Goal: Task Accomplishment & Management: Use online tool/utility

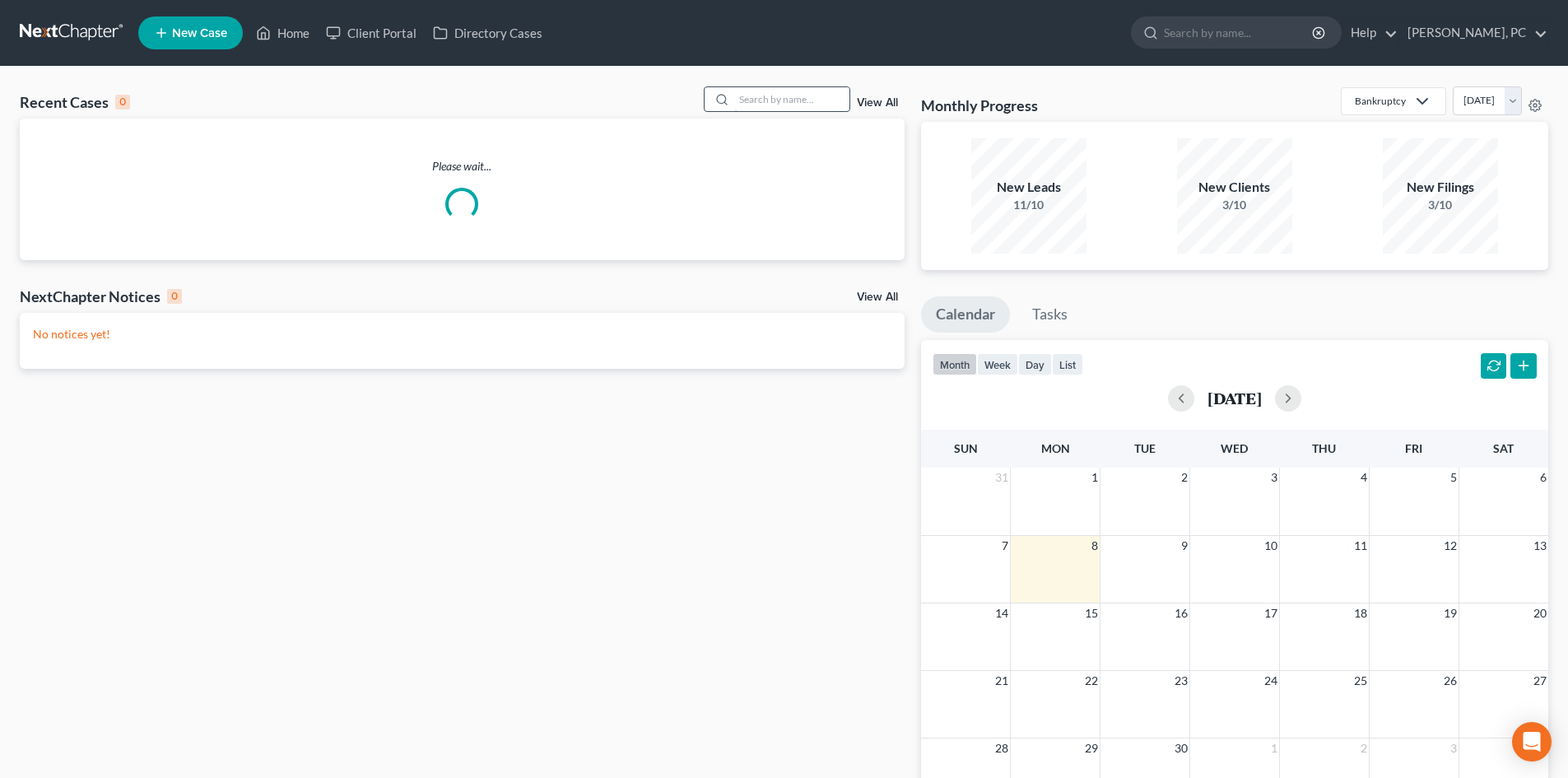
click at [764, 104] on input "search" at bounding box center [791, 99] width 115 height 24
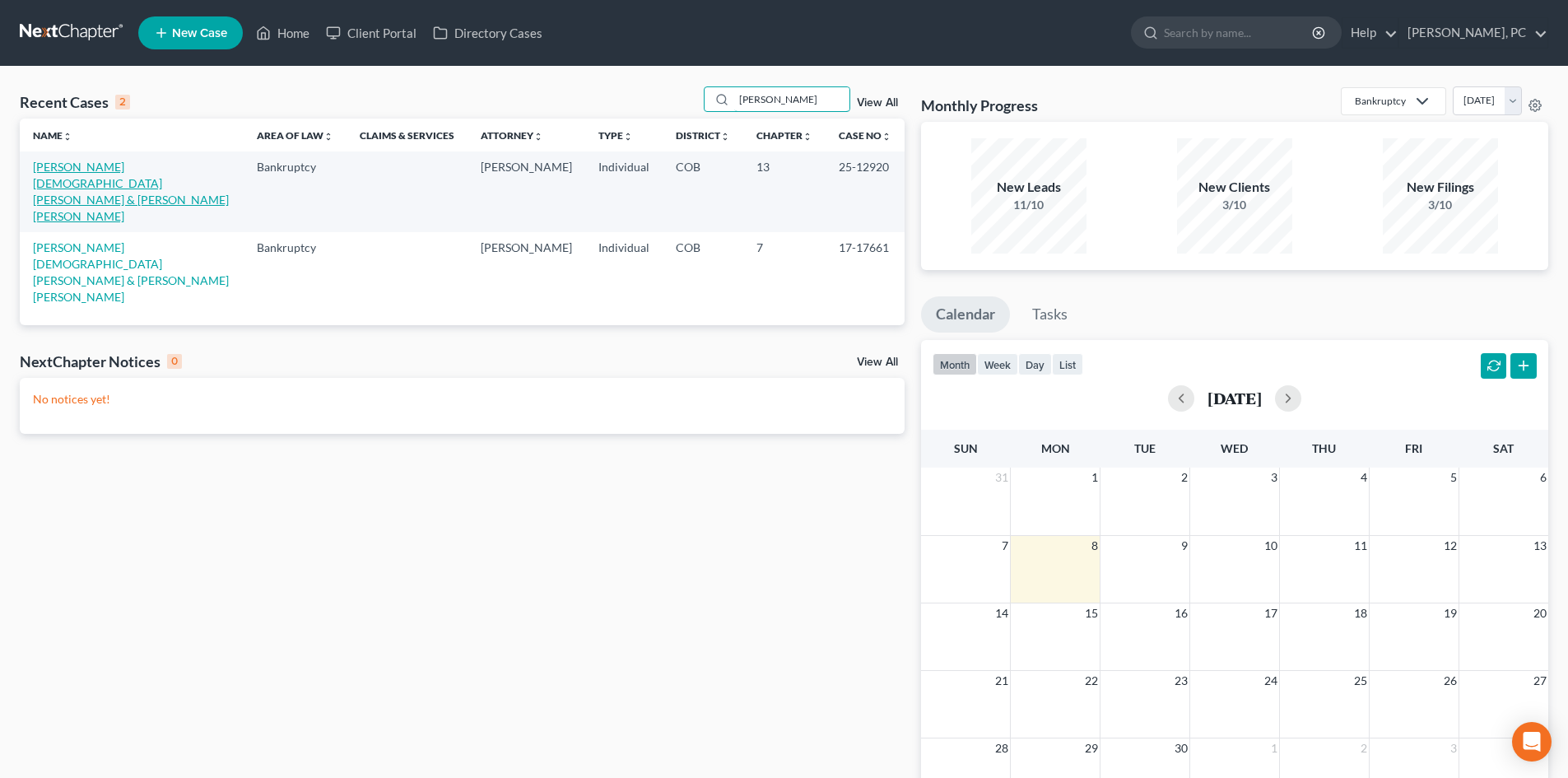
type input "[PERSON_NAME]"
click at [87, 167] on link "[PERSON_NAME][DEMOGRAPHIC_DATA][PERSON_NAME] & [PERSON_NAME] [PERSON_NAME]" at bounding box center [130, 192] width 196 height 63
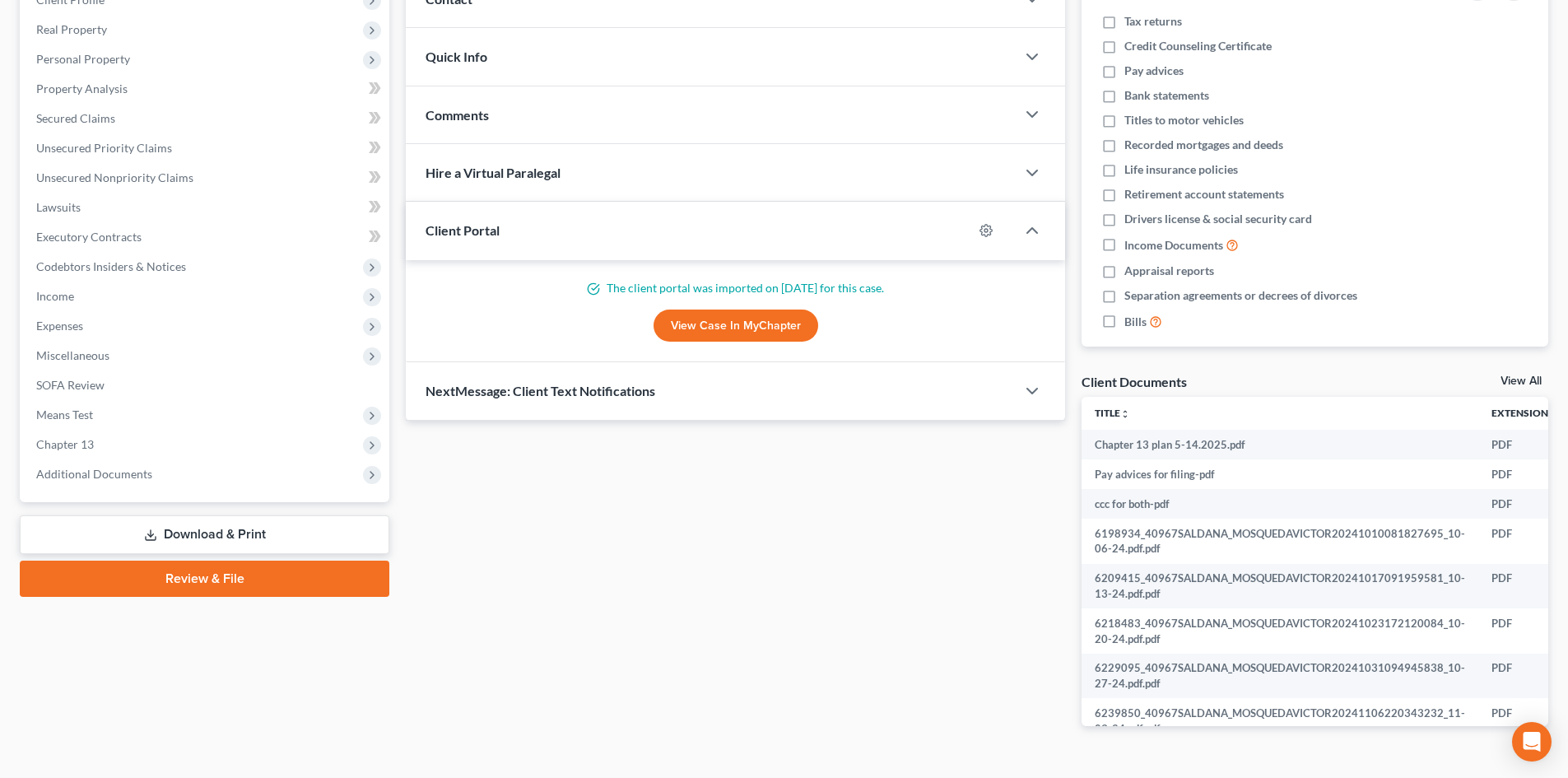
scroll to position [247, 0]
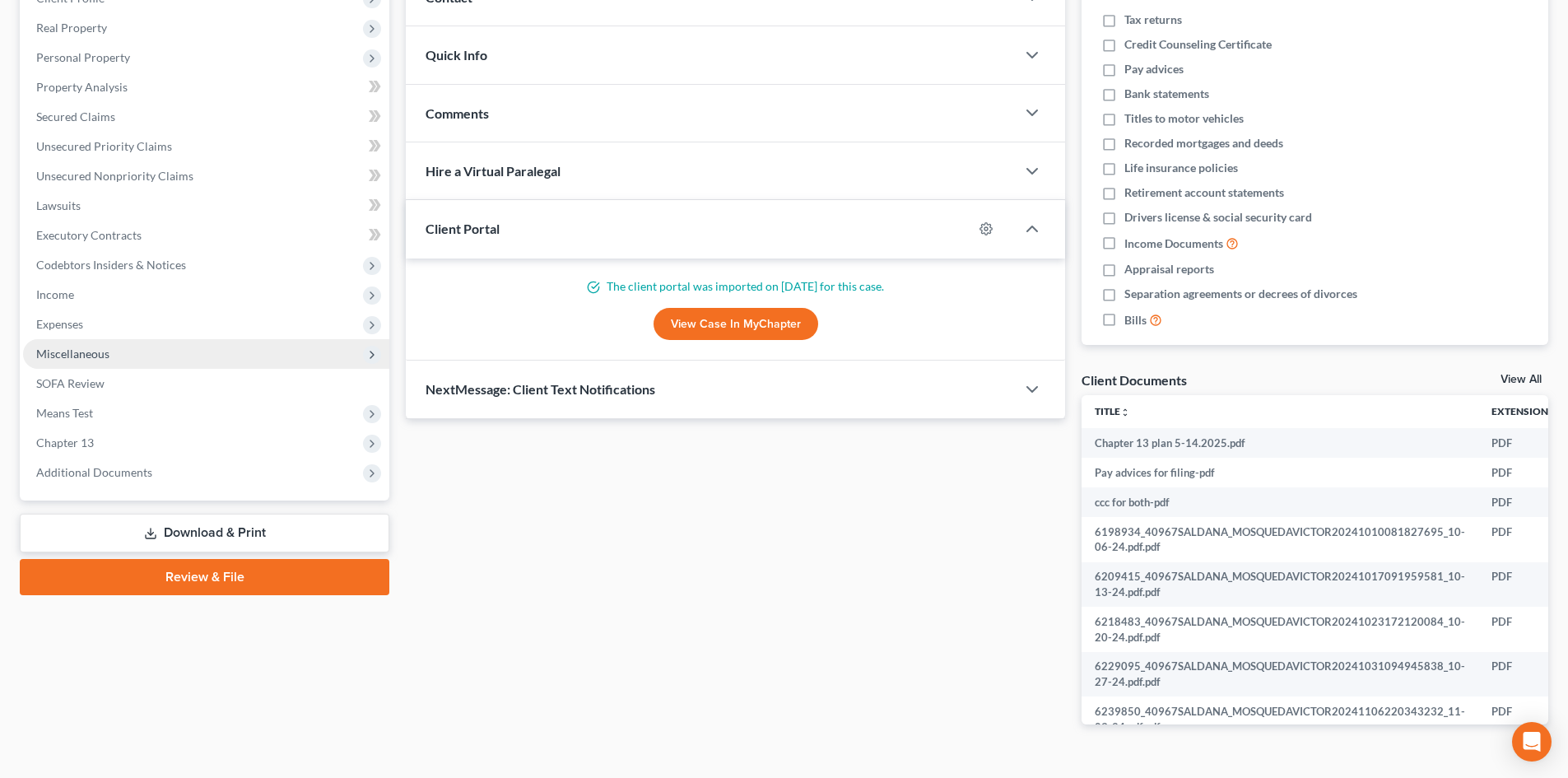
click at [82, 359] on span "Miscellaneous" at bounding box center [73, 353] width 74 height 14
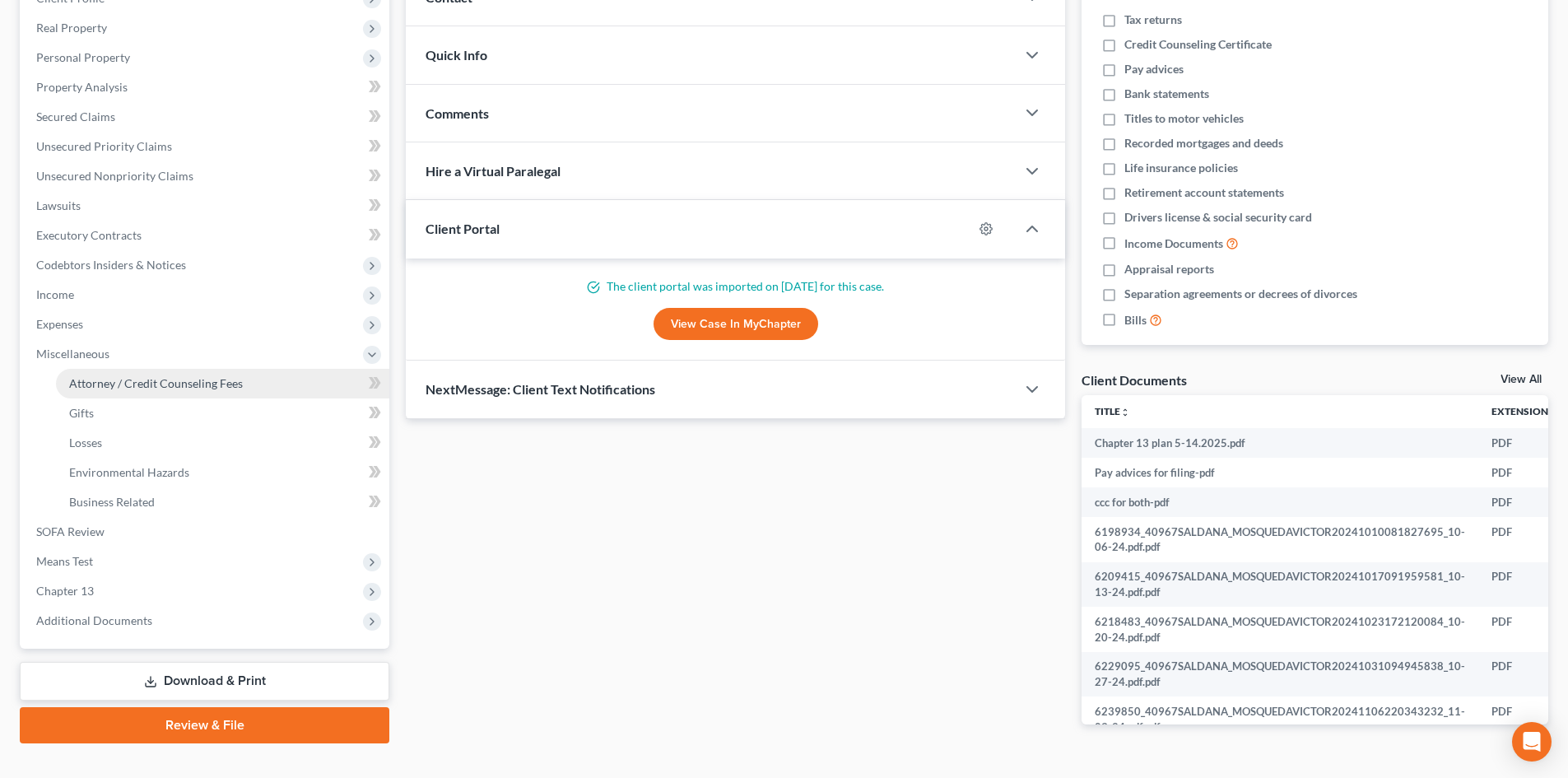
click at [121, 377] on span "Attorney / Credit Counseling Fees" at bounding box center [156, 383] width 174 height 14
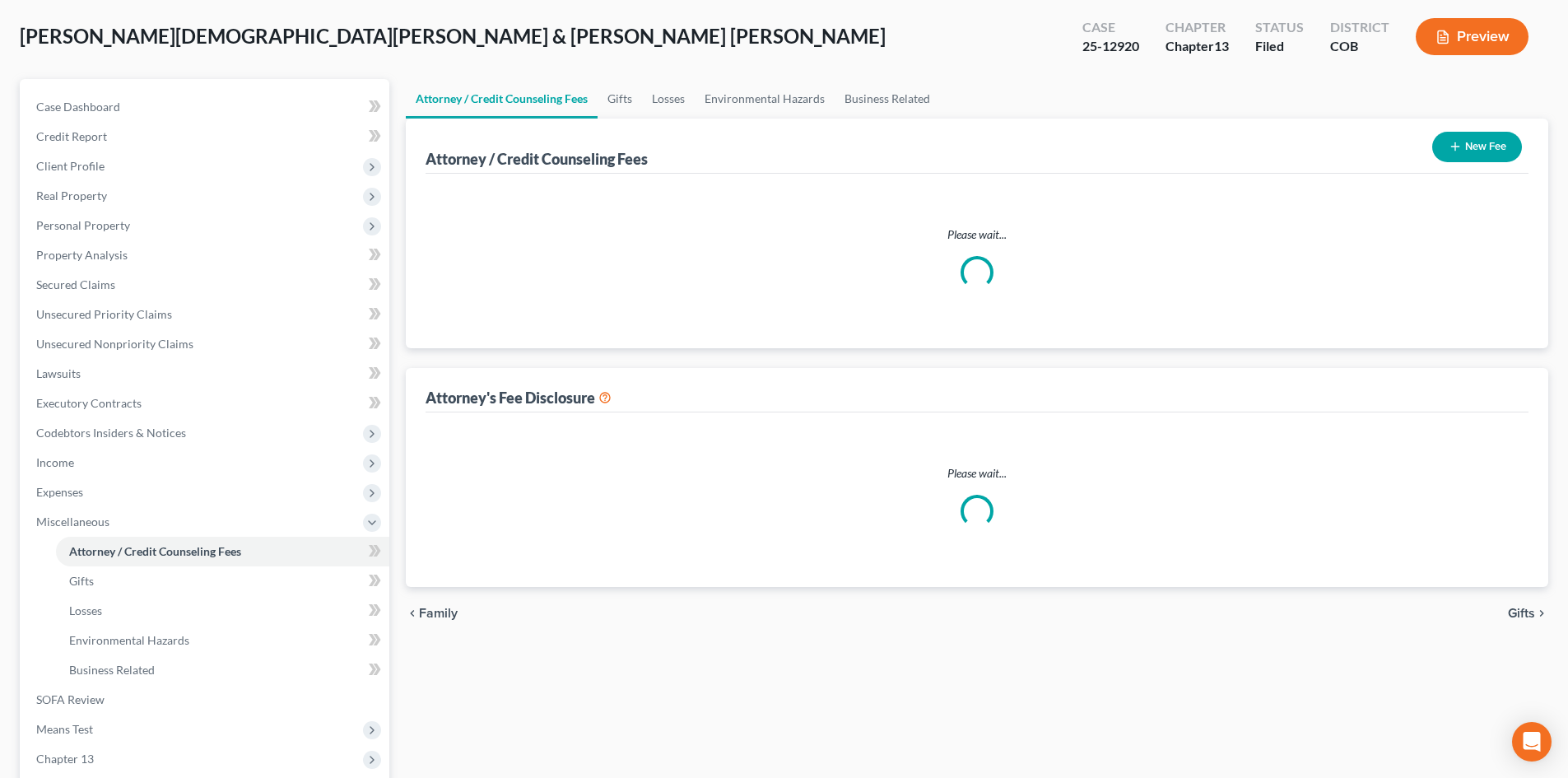
scroll to position [7, 0]
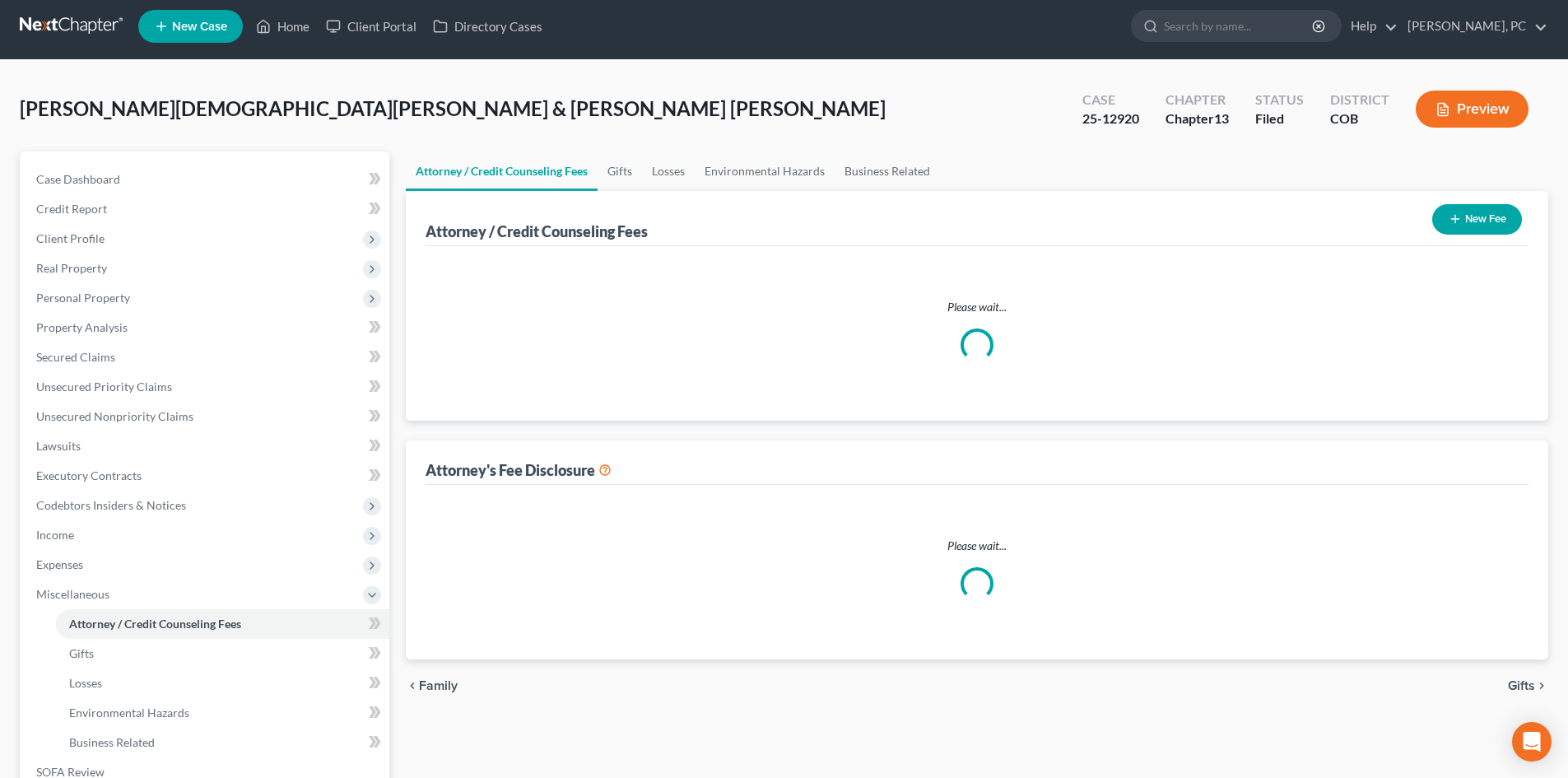
select select "0"
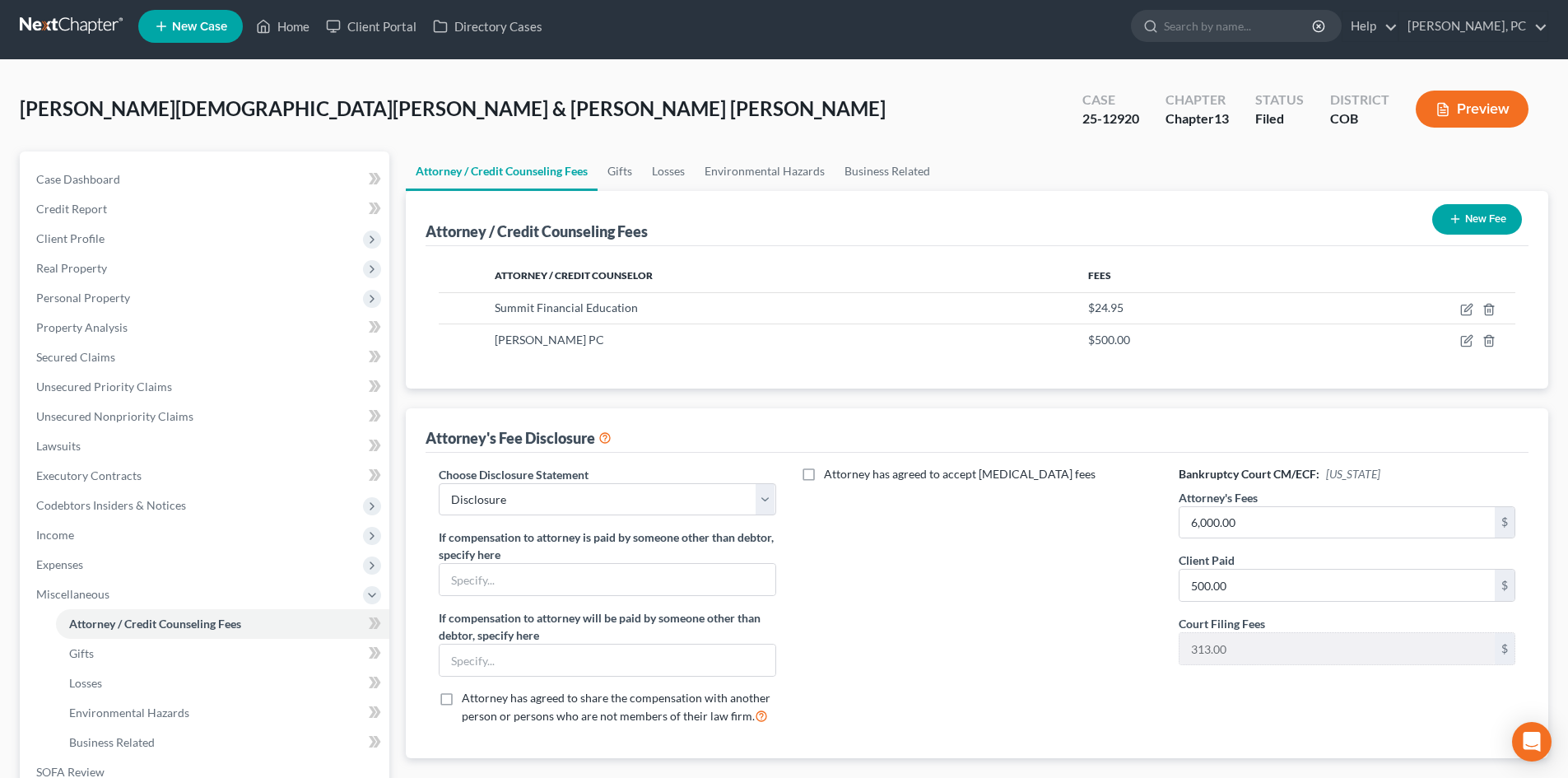
scroll to position [0, 0]
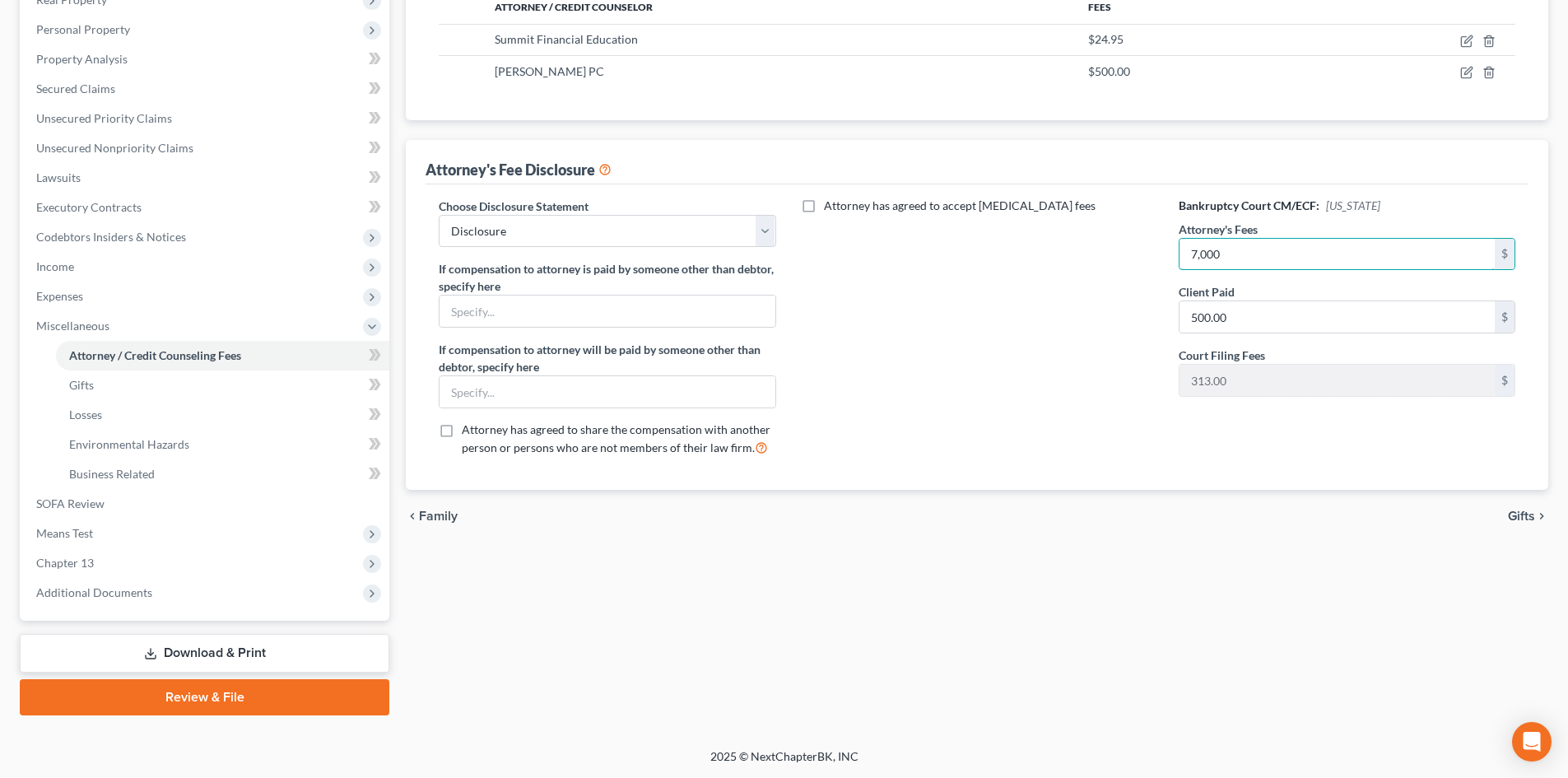
type input "7,000"
click at [186, 642] on link "Download & Print" at bounding box center [204, 653] width 370 height 39
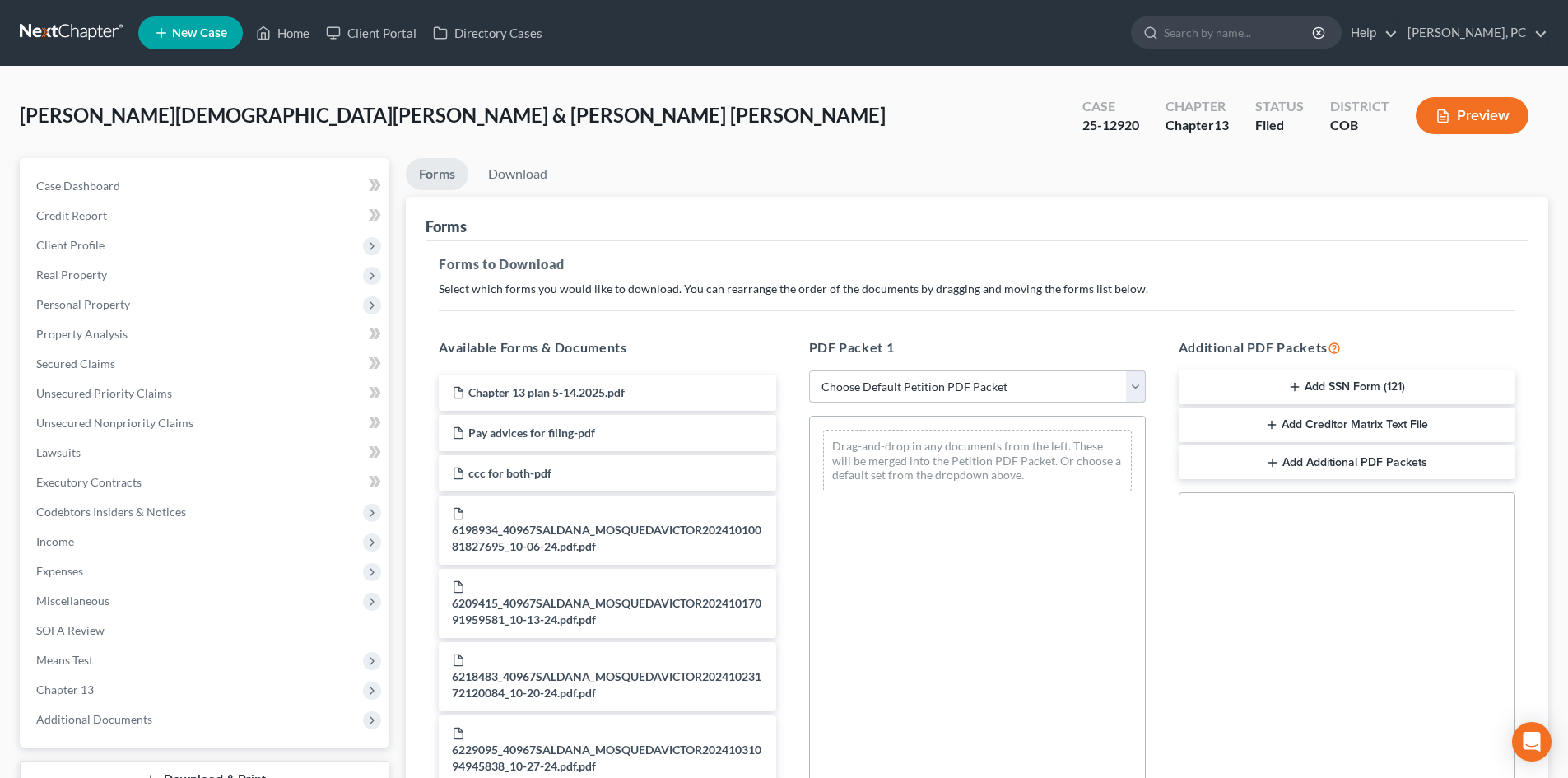
drag, startPoint x: 844, startPoint y: 389, endPoint x: 844, endPoint y: 401, distance: 12.0
click at [843, 389] on select "Choose Default Petition PDF Packet Complete Bankruptcy Petition (all forms and …" at bounding box center [978, 387] width 337 height 33
select select "2"
click at [809, 371] on select "Choose Default Petition PDF Packet Complete Bankruptcy Petition (all forms and …" at bounding box center [978, 387] width 337 height 33
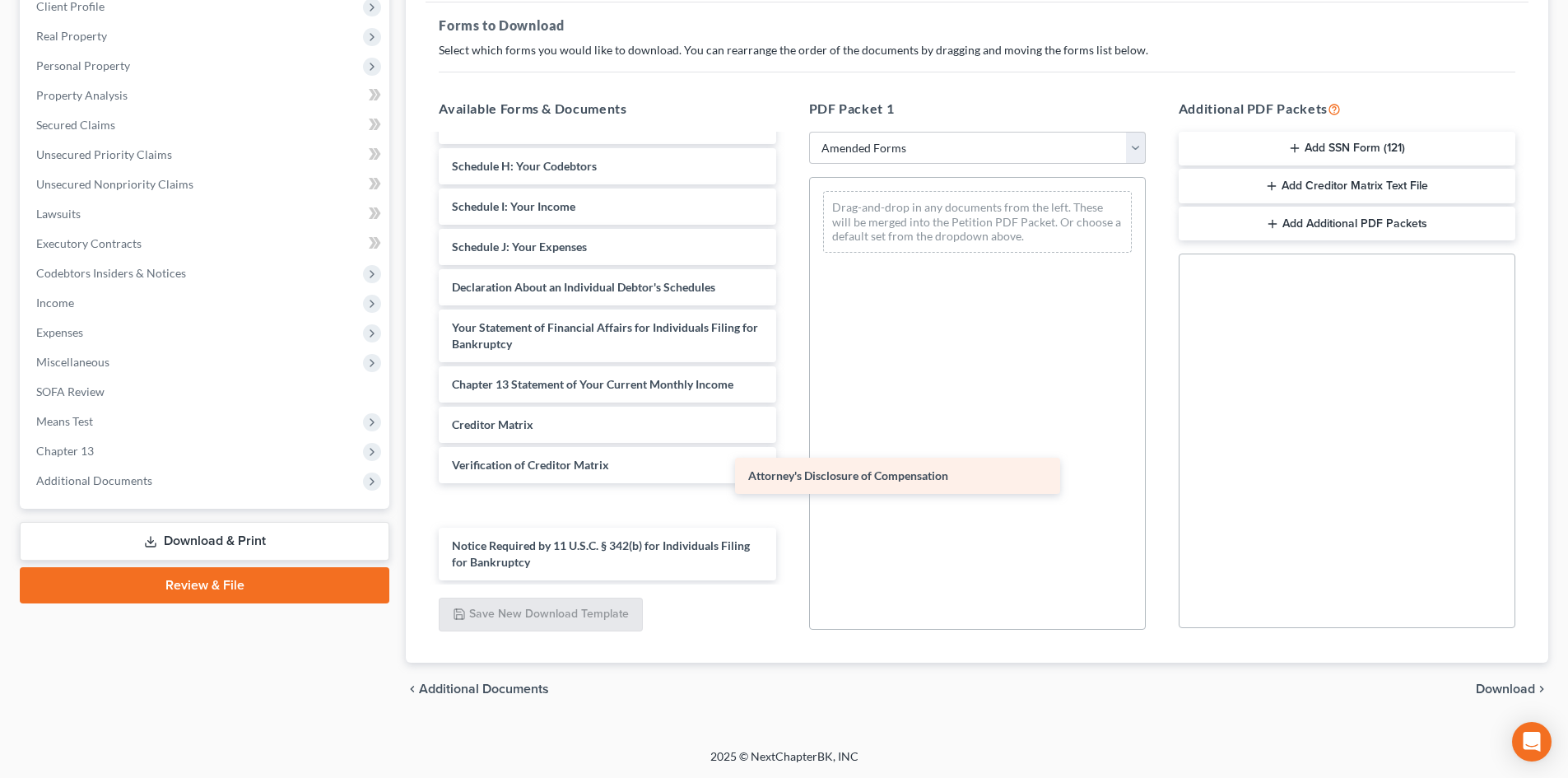
scroll to position [246, 0]
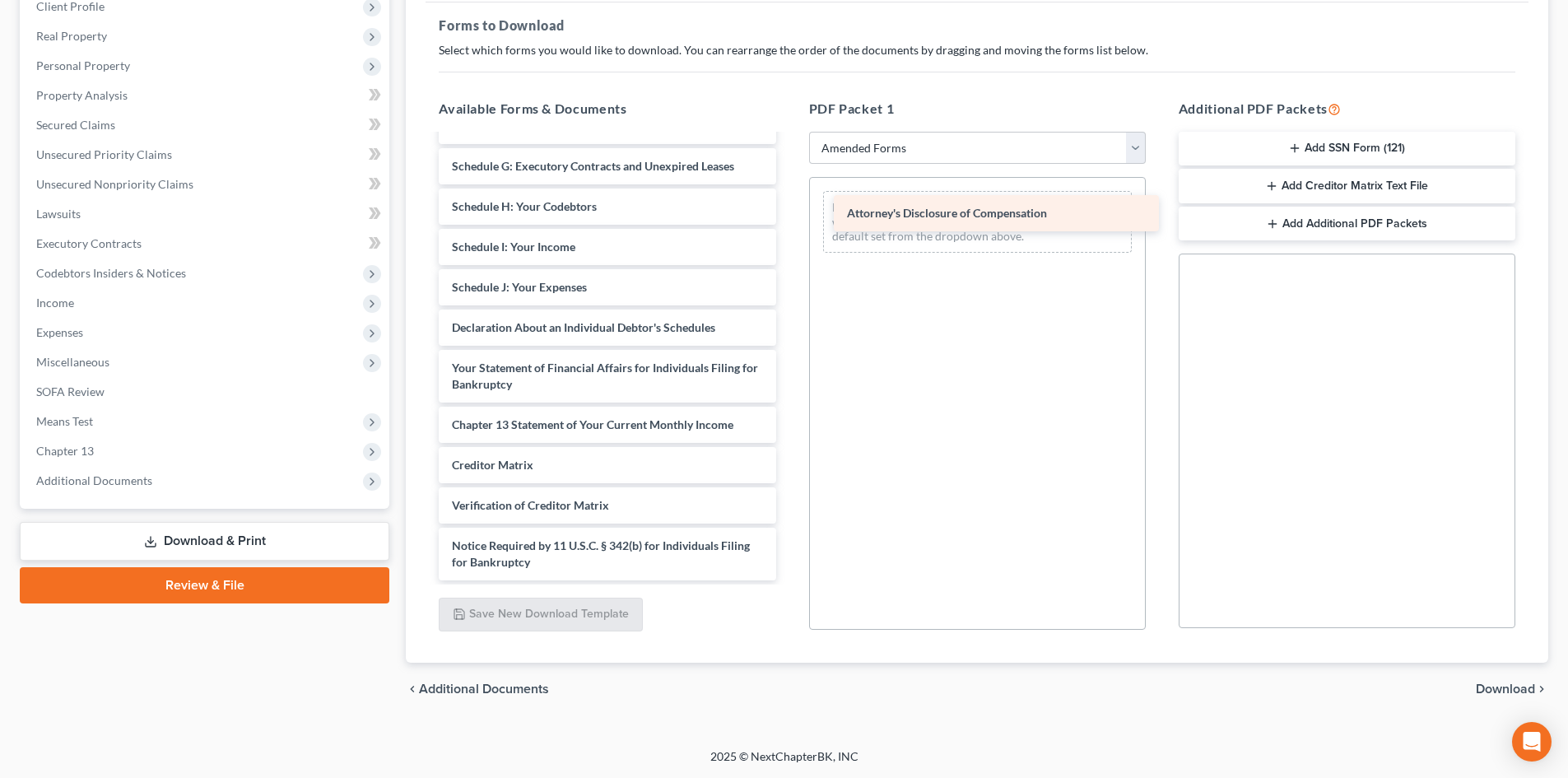
drag, startPoint x: 530, startPoint y: 561, endPoint x: 922, endPoint y: 211, distance: 525.5
click at [789, 211] on div "Attorney's Disclosure of Compensation Voluntary Petition for Individuals Filing…" at bounding box center [606, 235] width 363 height 691
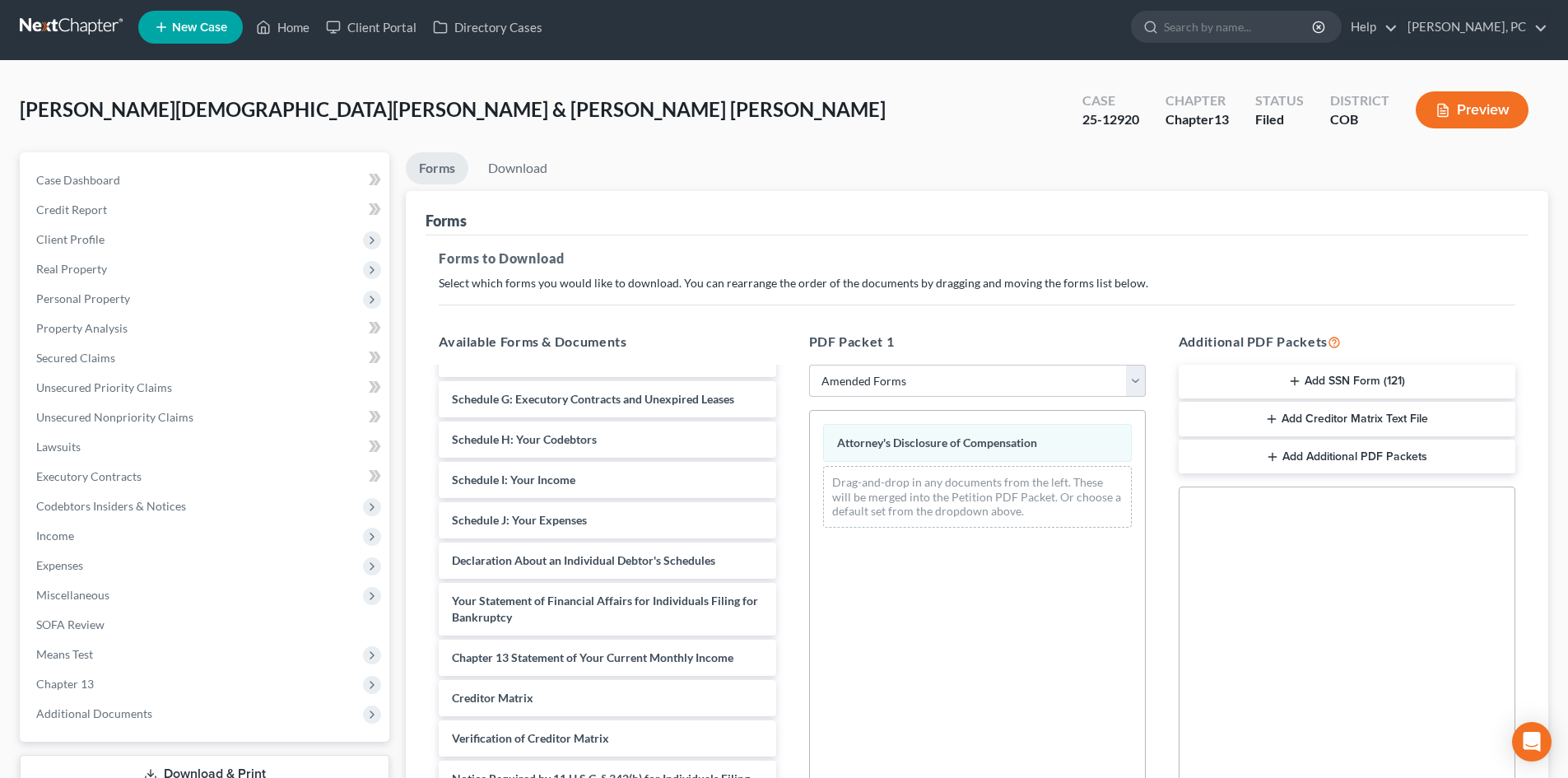
scroll to position [0, 0]
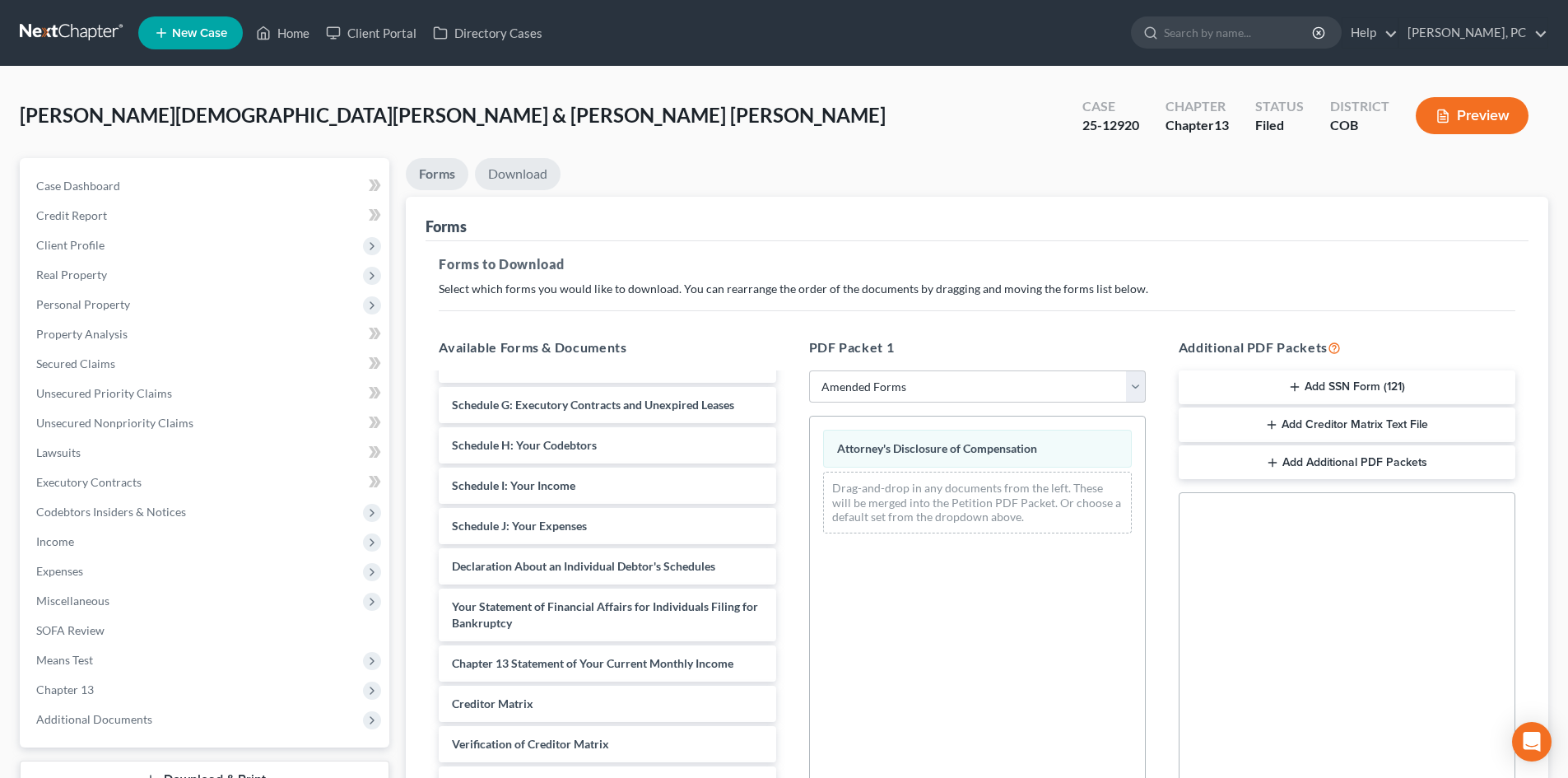
click at [541, 175] on link "Download" at bounding box center [518, 175] width 86 height 33
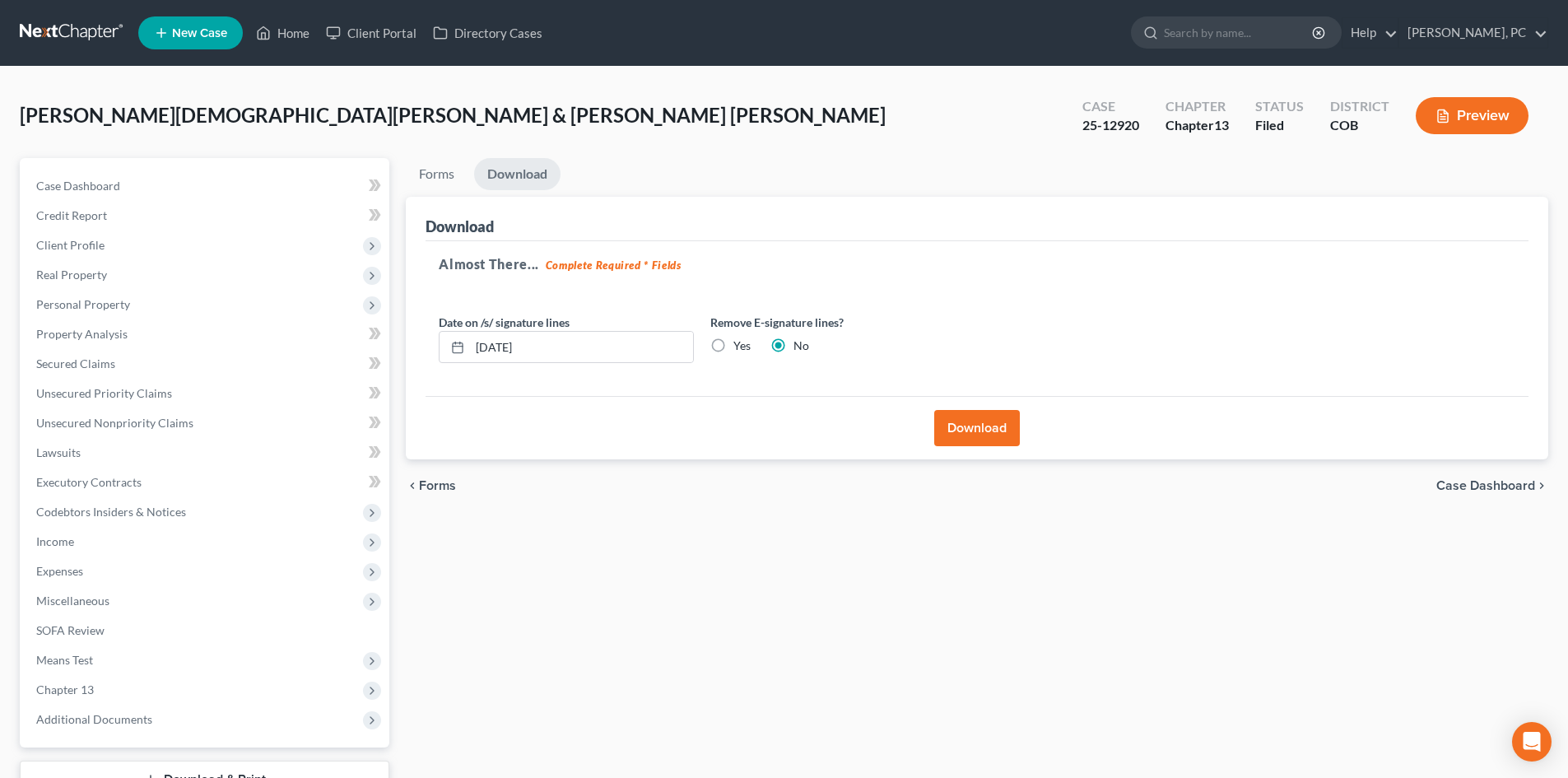
click at [994, 429] on button "Download" at bounding box center [977, 428] width 86 height 36
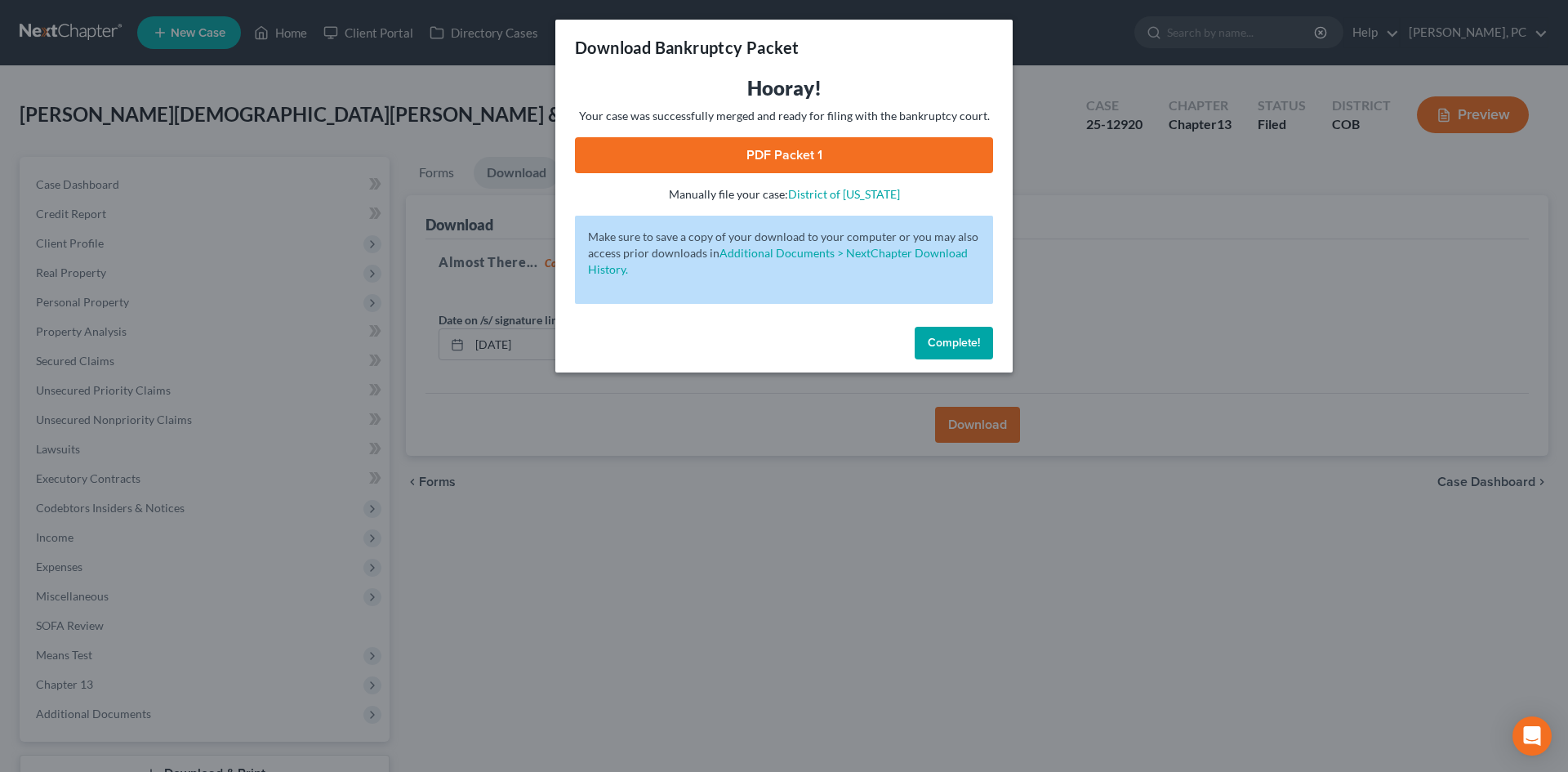
click at [790, 158] on link "PDF Packet 1" at bounding box center [784, 155] width 419 height 36
click at [792, 158] on link "PDF Packet 1" at bounding box center [784, 155] width 419 height 36
click at [941, 335] on span "Complete!" at bounding box center [954, 342] width 53 height 14
